Goal: Task Accomplishment & Management: Complete application form

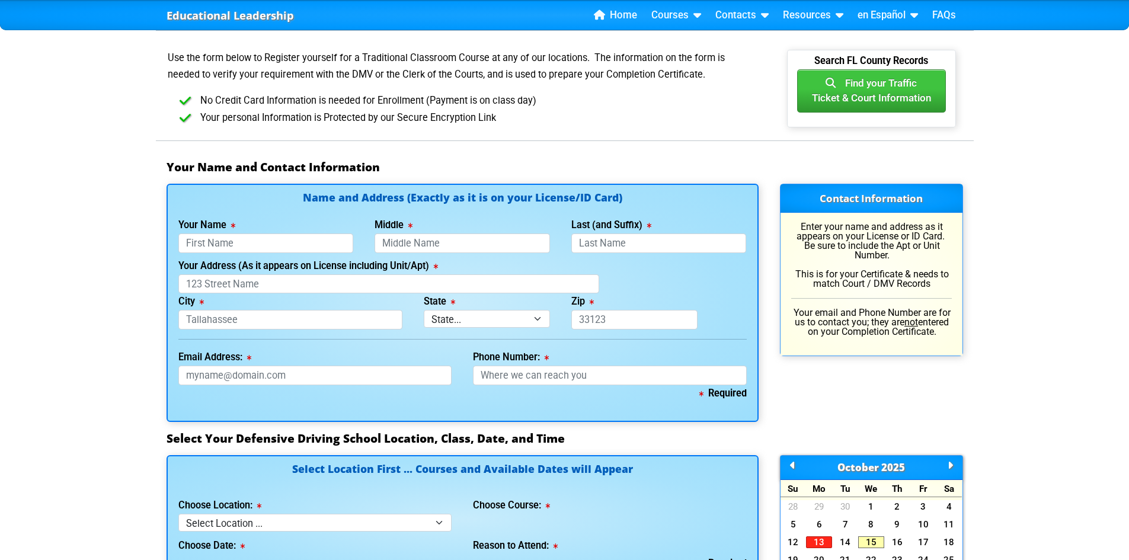
scroll to position [711, 0]
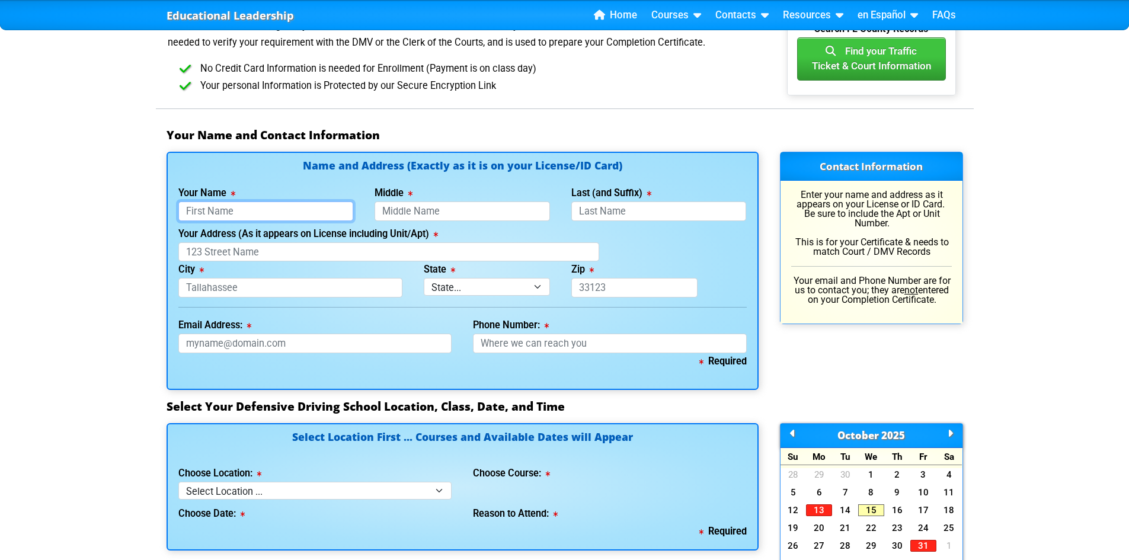
click at [287, 220] on input "Your Name" at bounding box center [265, 211] width 175 height 20
type input "Mark"
type input "Hughes"
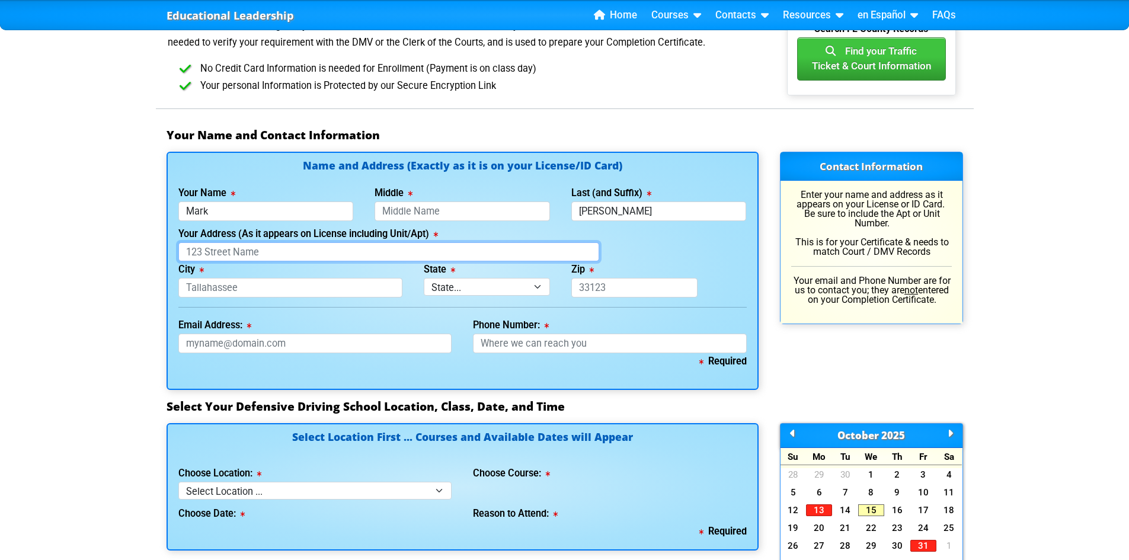
type input "12966 Bliss Loop"
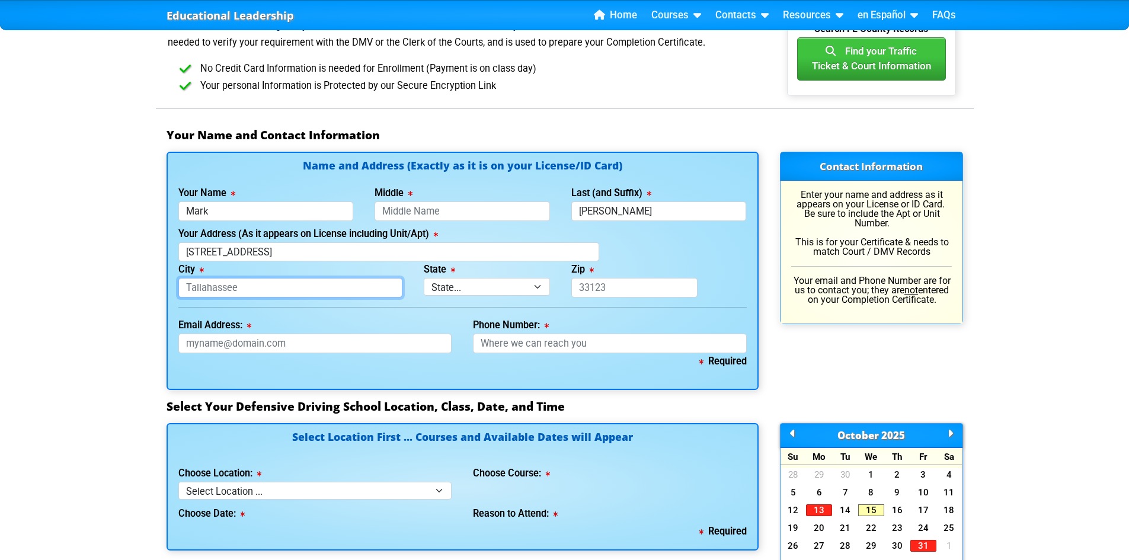
type input "Bradenton"
select select "{"fullName":"Florida","abbreviation":"FL","uniqueId":"1d559909-6cf0-4a4d-848e-a…"
type input "34211"
type input "941-284-9038"
click at [473, 215] on input "Middle" at bounding box center [462, 211] width 175 height 20
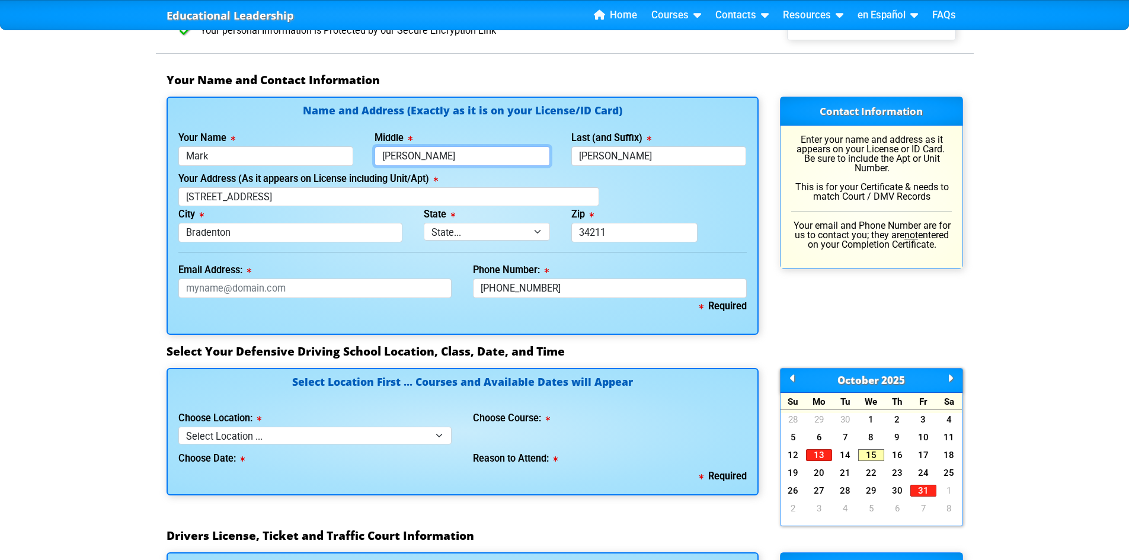
scroll to position [770, 0]
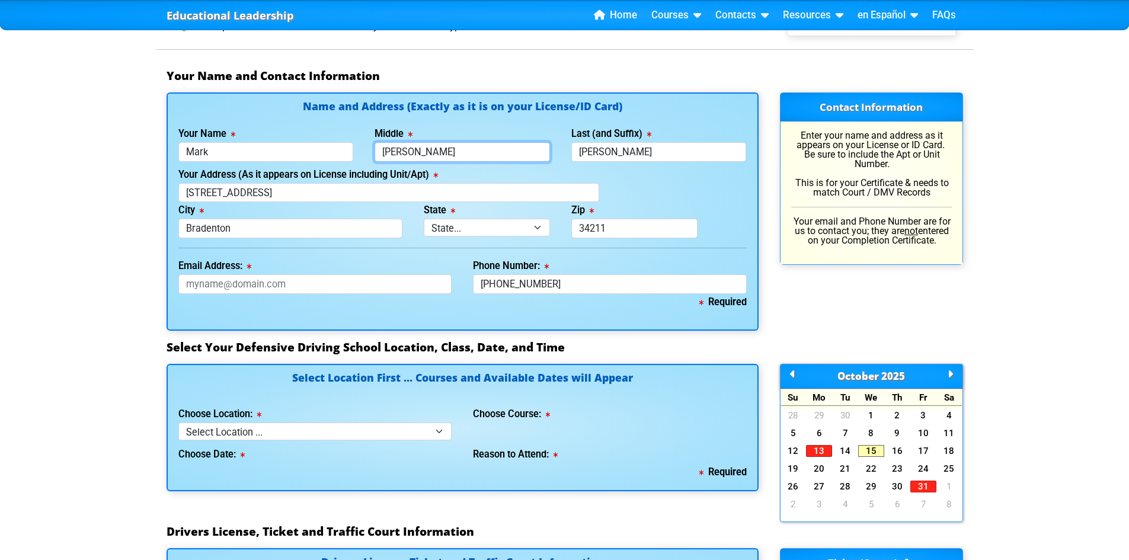
type input "Gonzalo"
click at [331, 290] on input "Email Address:" at bounding box center [315, 284] width 274 height 20
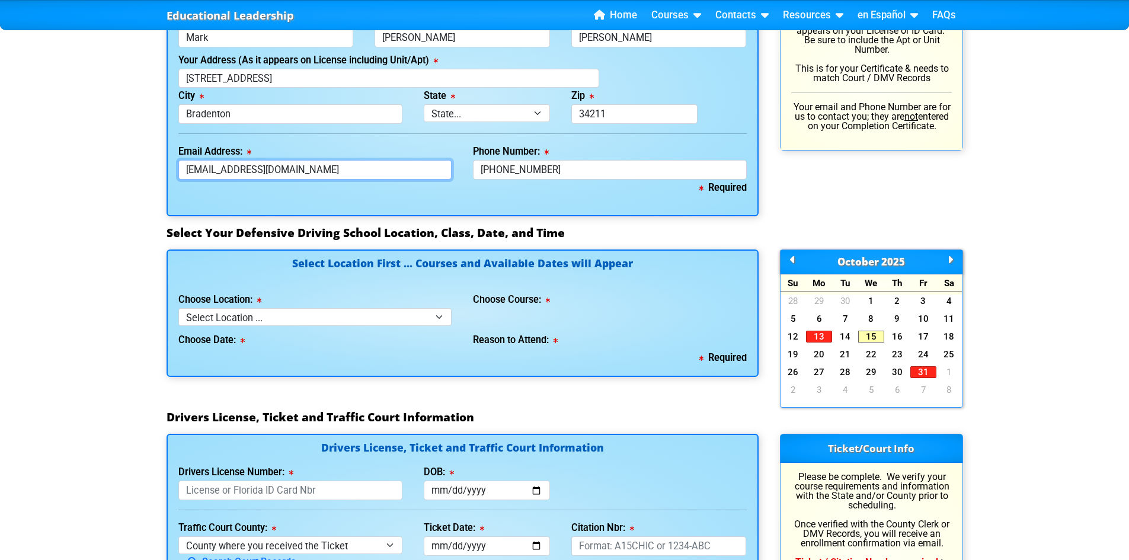
scroll to position [889, 0]
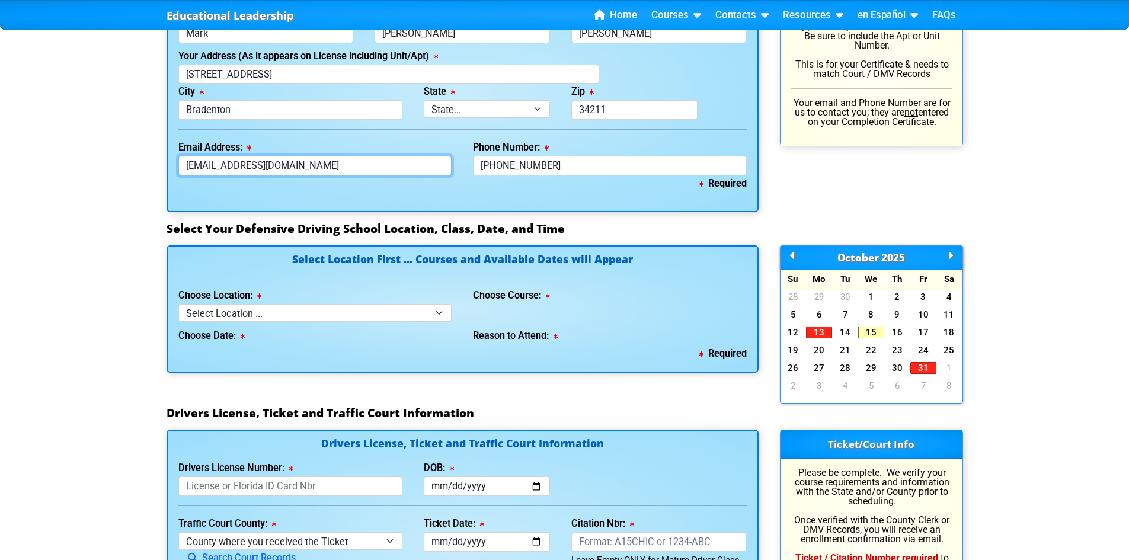
type input "markgonzalohughes@hotmail.com"
click at [307, 318] on select "Select Location ... Tampa Orlando Kissimmee Tampa - en español Kissimmee - en e…" at bounding box center [315, 312] width 274 height 17
click at [293, 315] on select "Select Location ... Tampa Orlando Kissimmee Tampa - en español Kissimmee - en e…" at bounding box center [315, 312] width 274 height 17
click at [318, 321] on select "Select Location ... Tampa Orlando Kissimmee Tampa - en español Kissimmee - en e…" at bounding box center [315, 312] width 274 height 17
select select "2"
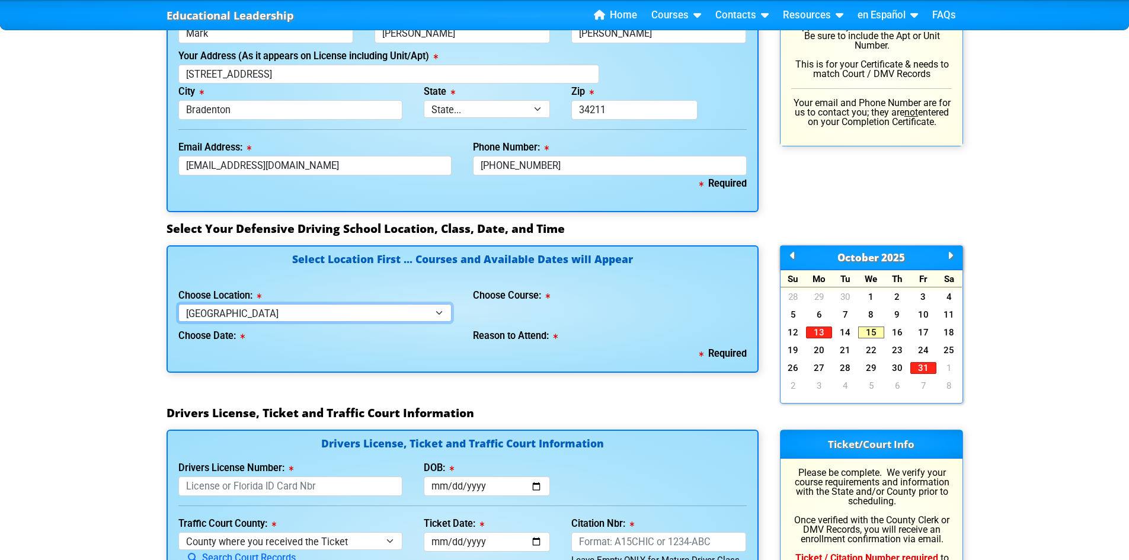
click at [178, 311] on select "Select Location ... Tampa Orlando Kissimmee Tampa - en español Kissimmee - en e…" at bounding box center [315, 312] width 274 height 17
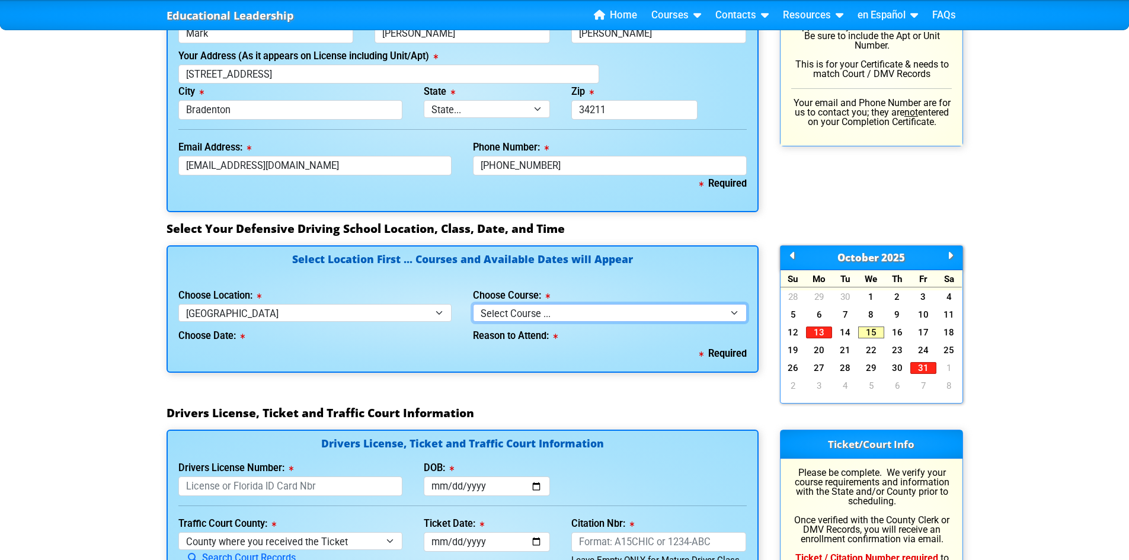
click at [553, 318] on select "Select Course ... 4 Hour BDI Class (Basic Course & TCAC) 4 Hour Under 25 Class …" at bounding box center [610, 312] width 274 height 17
select select "1"
click at [473, 311] on select "Select Course ... 4 Hour BDI Class (Basic Course & TCAC) 4 Hour Under 25 Class …" at bounding box center [610, 312] width 274 height 17
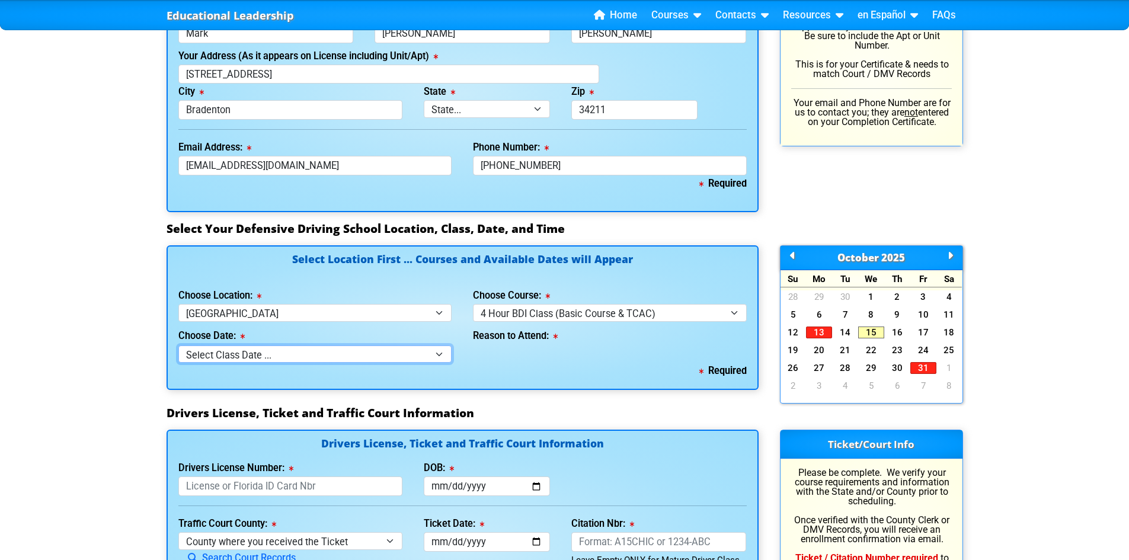
click at [325, 363] on select "Select Class Date ... Oct 18 -- (Saturday from 9:00am-1:00pm) Oct 22 -- (Wednes…" at bounding box center [315, 353] width 274 height 17
select select "10/18/2025, 8"
click at [178, 352] on select "Select Class Date ... Oct 18 -- (Saturday from 9:00am-1:00pm) Oct 22 -- (Wednes…" at bounding box center [315, 353] width 274 height 17
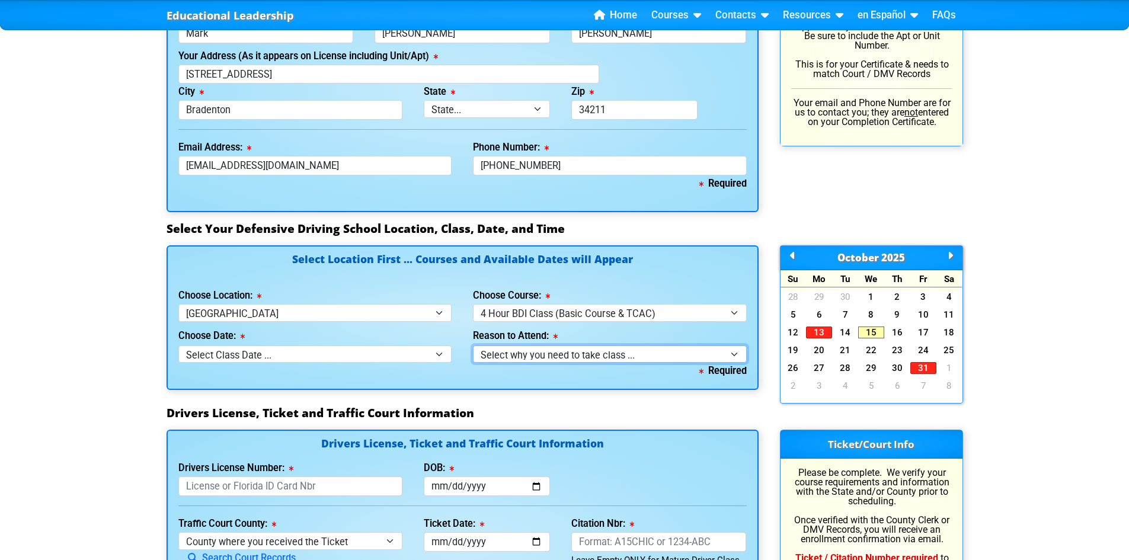
click at [510, 360] on select "Select why you need to take class ... Election for Traffic Ticket (No Points) C…" at bounding box center [610, 353] width 274 height 17
select select "BDI - Election for Traffic Ticket"
click at [473, 352] on select "Select why you need to take class ... Election for Traffic Ticket (No Points) C…" at bounding box center [610, 353] width 274 height 17
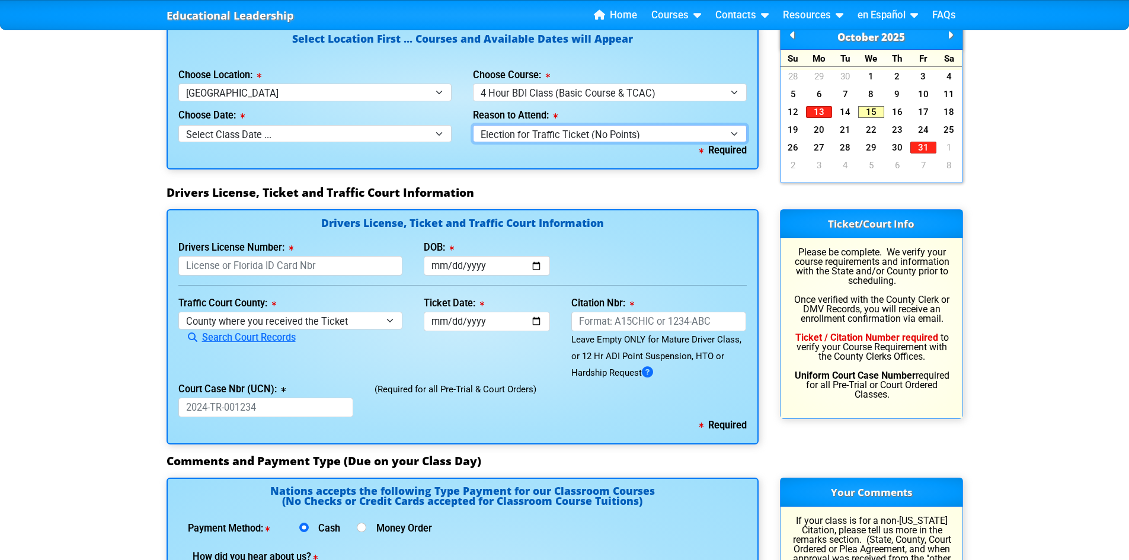
scroll to position [1126, 0]
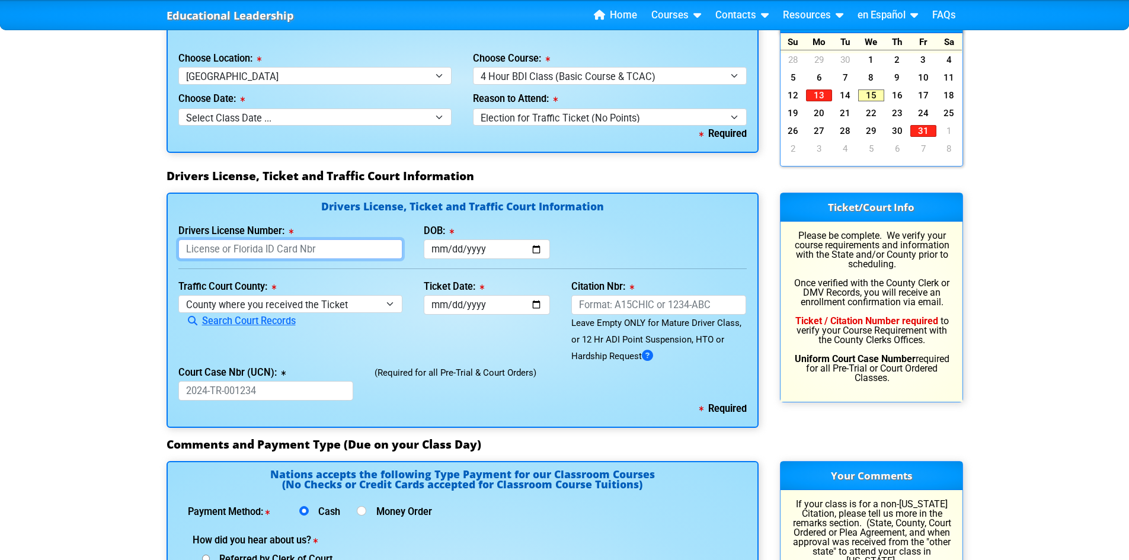
click at [289, 255] on input "Drivers License Number:" at bounding box center [290, 249] width 225 height 20
type input "h"
type input "H220547060210"
click at [434, 256] on input "DOB:" at bounding box center [487, 249] width 126 height 20
type input "2006-01-21"
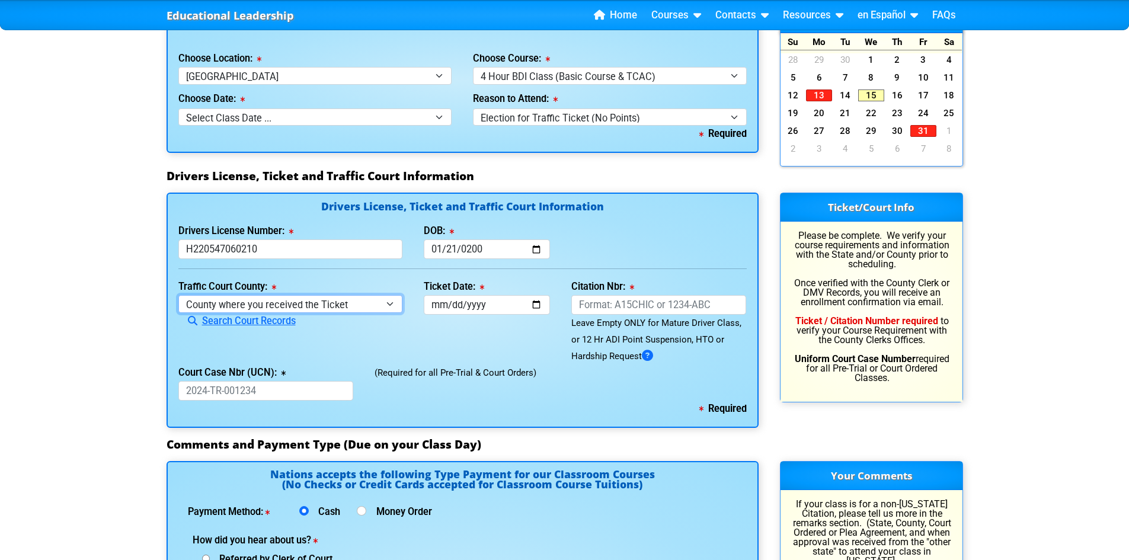
click at [325, 309] on select "County where you received the Ticket Out of State Out of State - Georgia Out of…" at bounding box center [290, 303] width 225 height 17
select select "{"countyName":"Duval","state":"FL","uniqueId":"3f48da02-9ff5-4614-a254-3d2e1a77…"
click at [178, 302] on select "County where you received the Ticket Out of State Out of State - Georgia Out of…" at bounding box center [290, 303] width 225 height 17
click at [473, 313] on input "Ticket Date:" at bounding box center [487, 305] width 126 height 20
click at [444, 312] on input "Ticket Date:" at bounding box center [487, 305] width 126 height 20
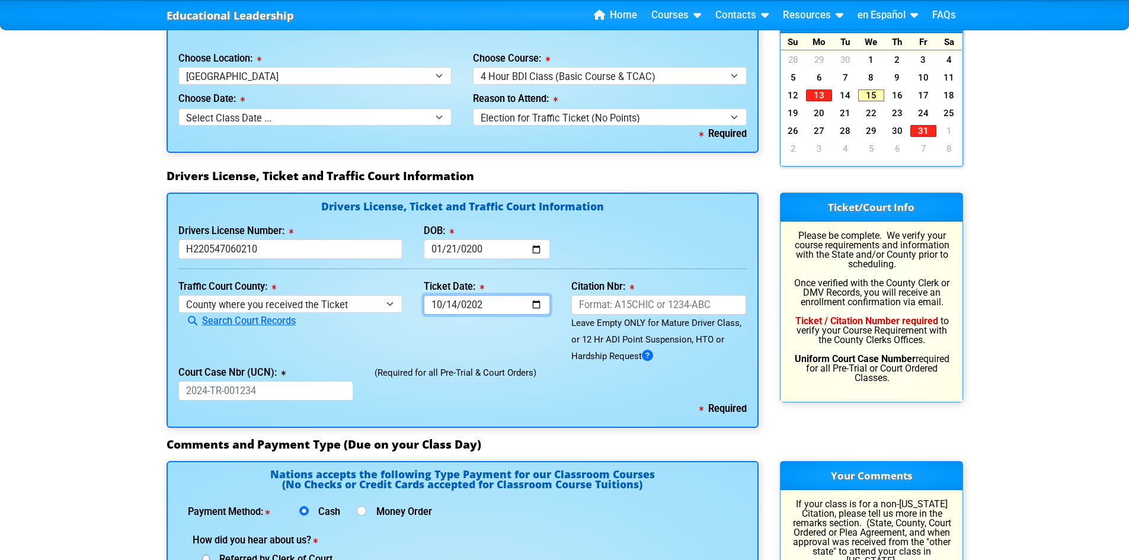
type input "2025-10-14"
click at [610, 309] on input "Citation Nbr:" at bounding box center [658, 305] width 175 height 20
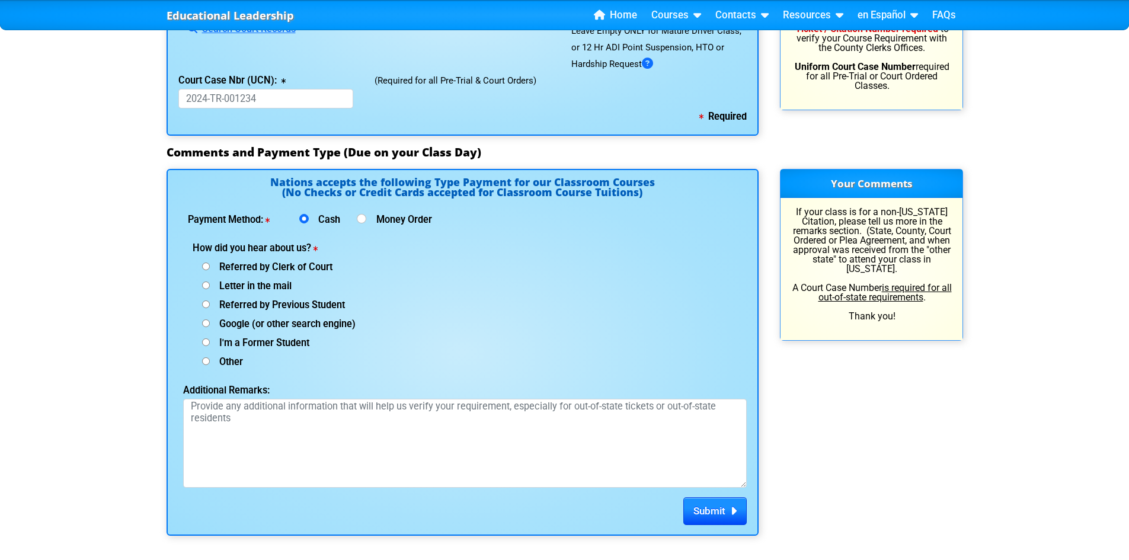
scroll to position [1422, 0]
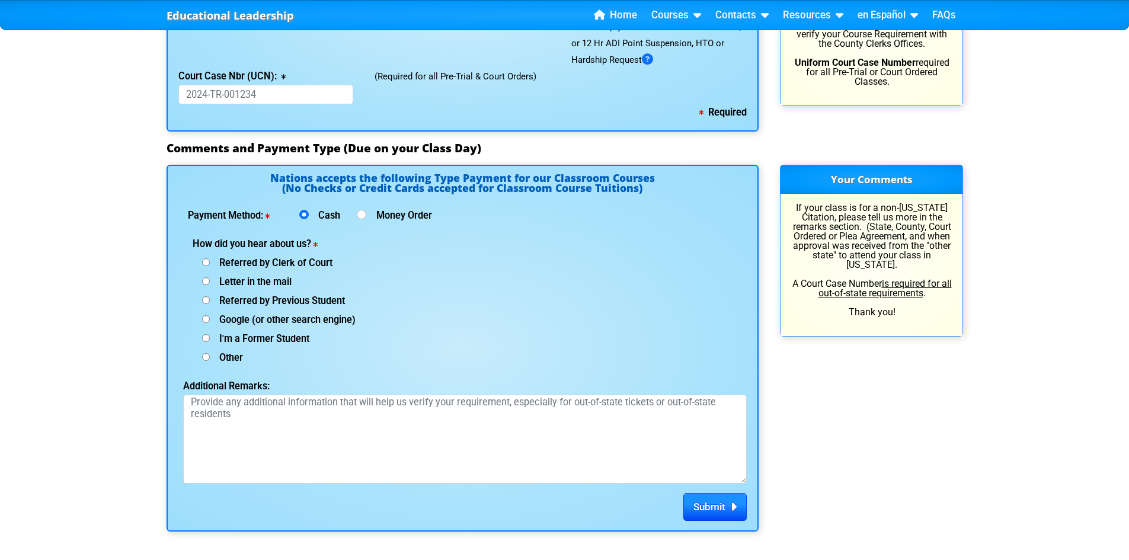
type input "AMAYWNE"
click at [206, 342] on input "I'm a Former Student" at bounding box center [206, 338] width 8 height 8
radio input "true"
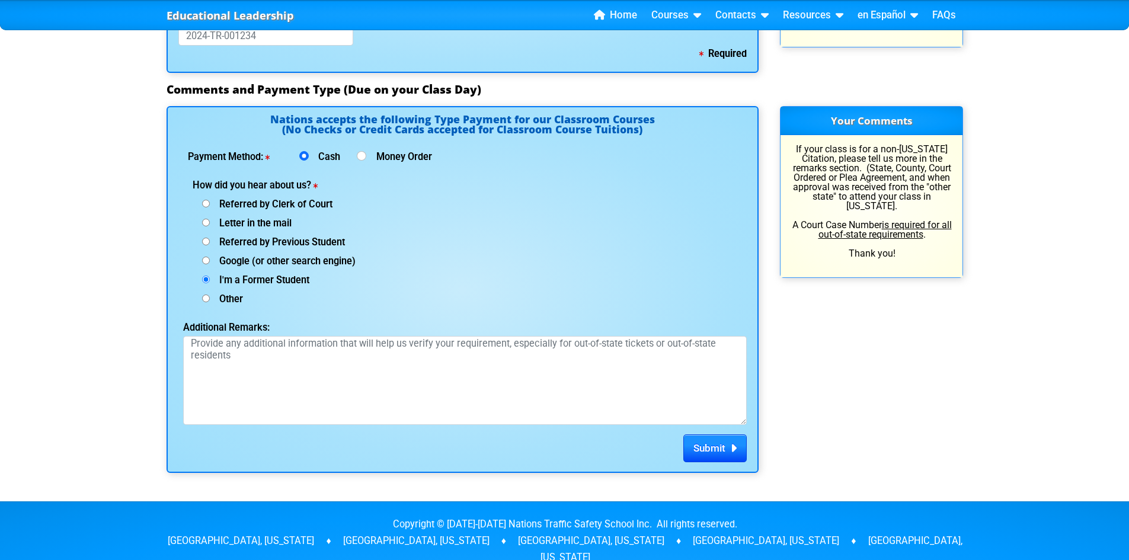
scroll to position [1484, 0]
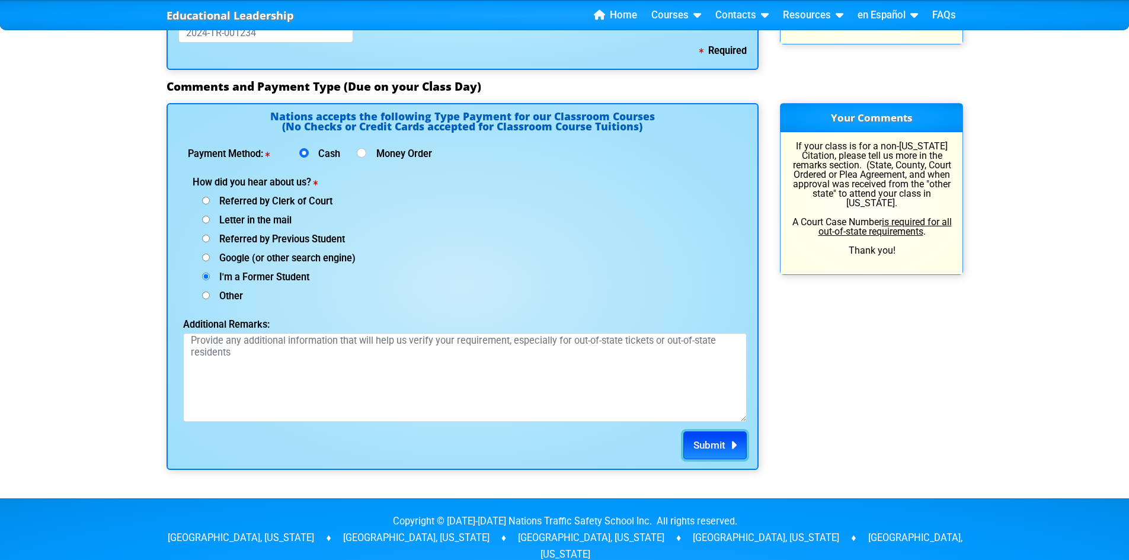
click at [724, 447] on span "Submit" at bounding box center [709, 445] width 32 height 12
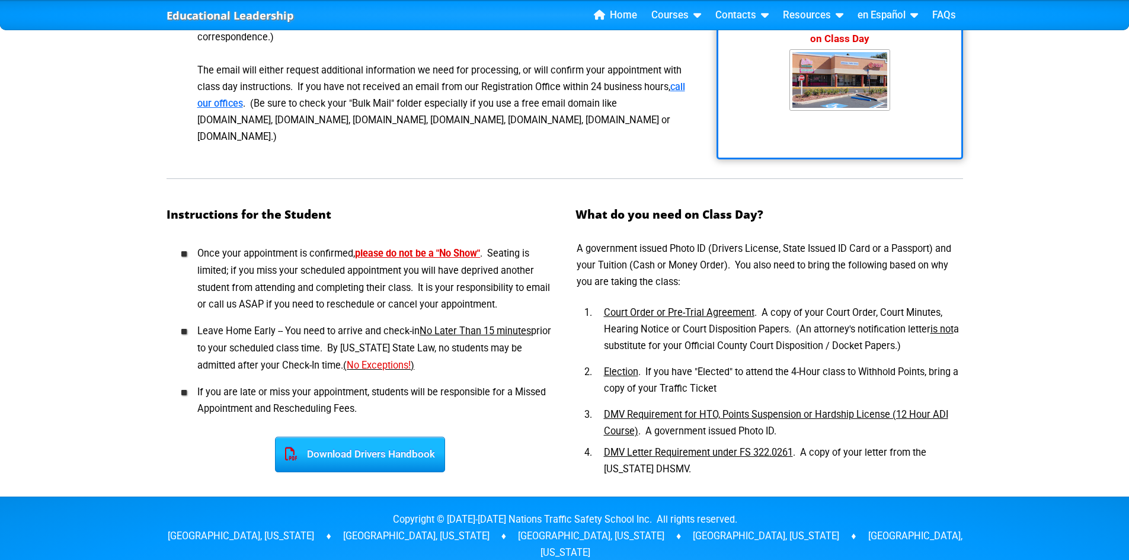
scroll to position [415, 0]
